Goal: Information Seeking & Learning: Find specific page/section

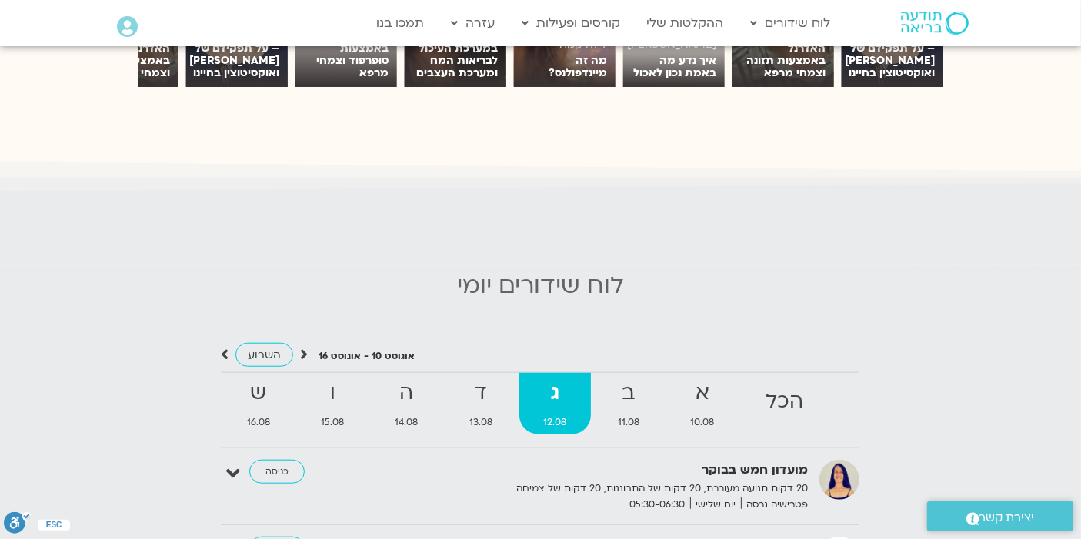
scroll to position [1282, 0]
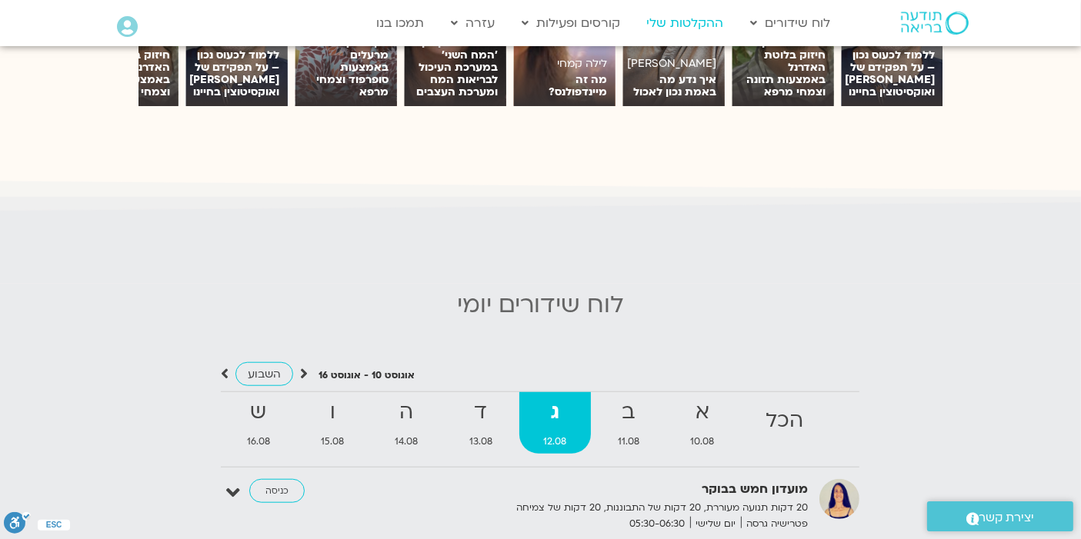
click at [689, 16] on link "ההקלטות שלי" at bounding box center [685, 22] width 92 height 29
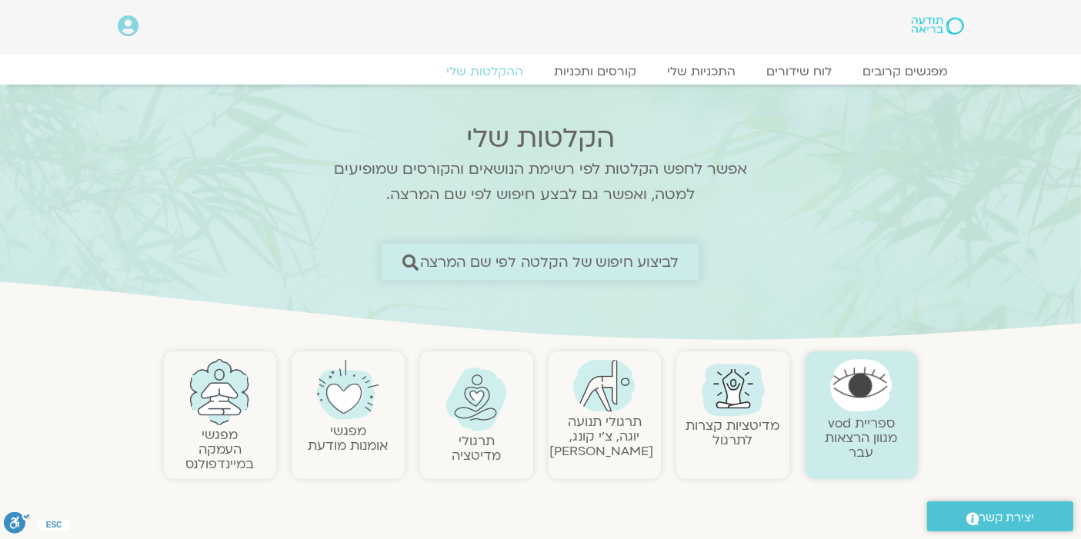
click at [614, 258] on span "לביצוע חיפוש של הקלטה לפי שם המרצה" at bounding box center [549, 262] width 259 height 16
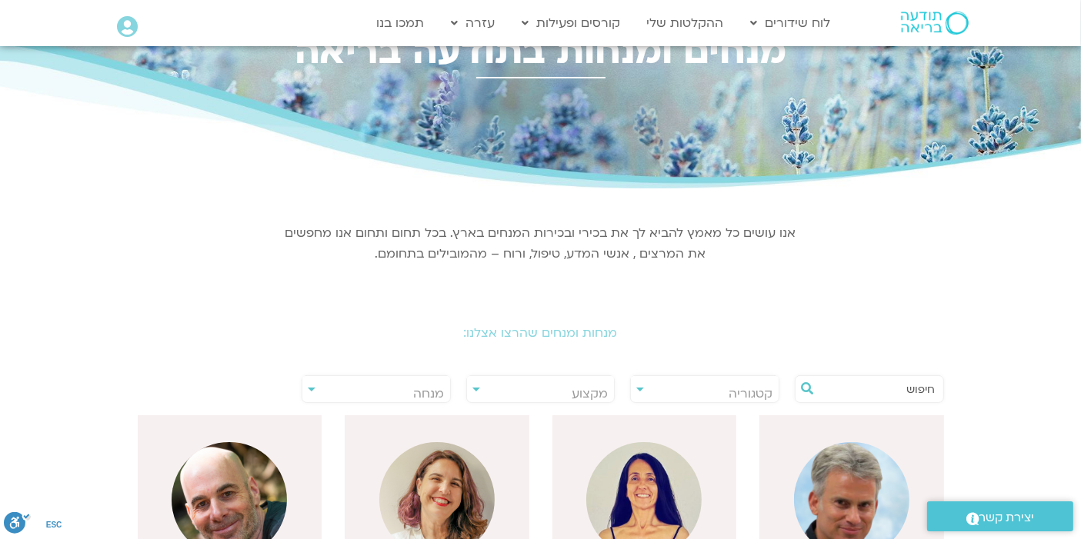
scroll to position [85, 0]
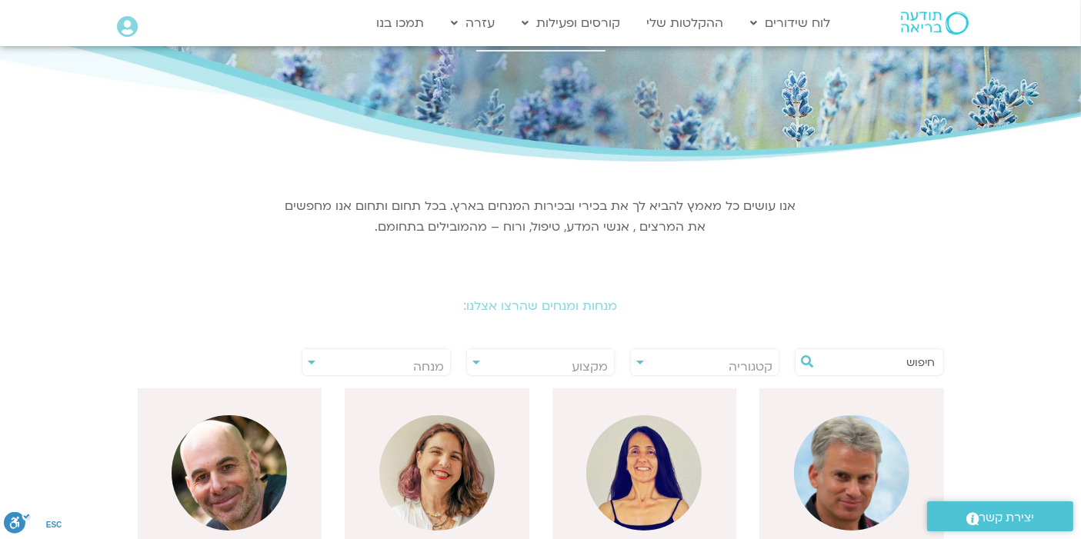
click at [864, 359] on input "text" at bounding box center [877, 362] width 117 height 26
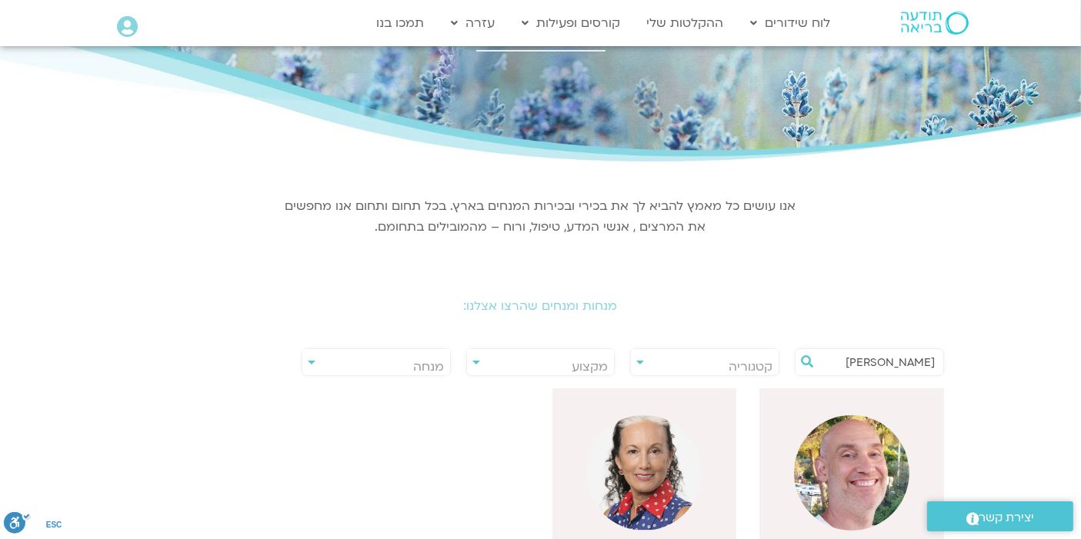
type input "[PERSON_NAME]"
click at [846, 476] on img at bounding box center [851, 472] width 115 height 115
